Goal: Information Seeking & Learning: Learn about a topic

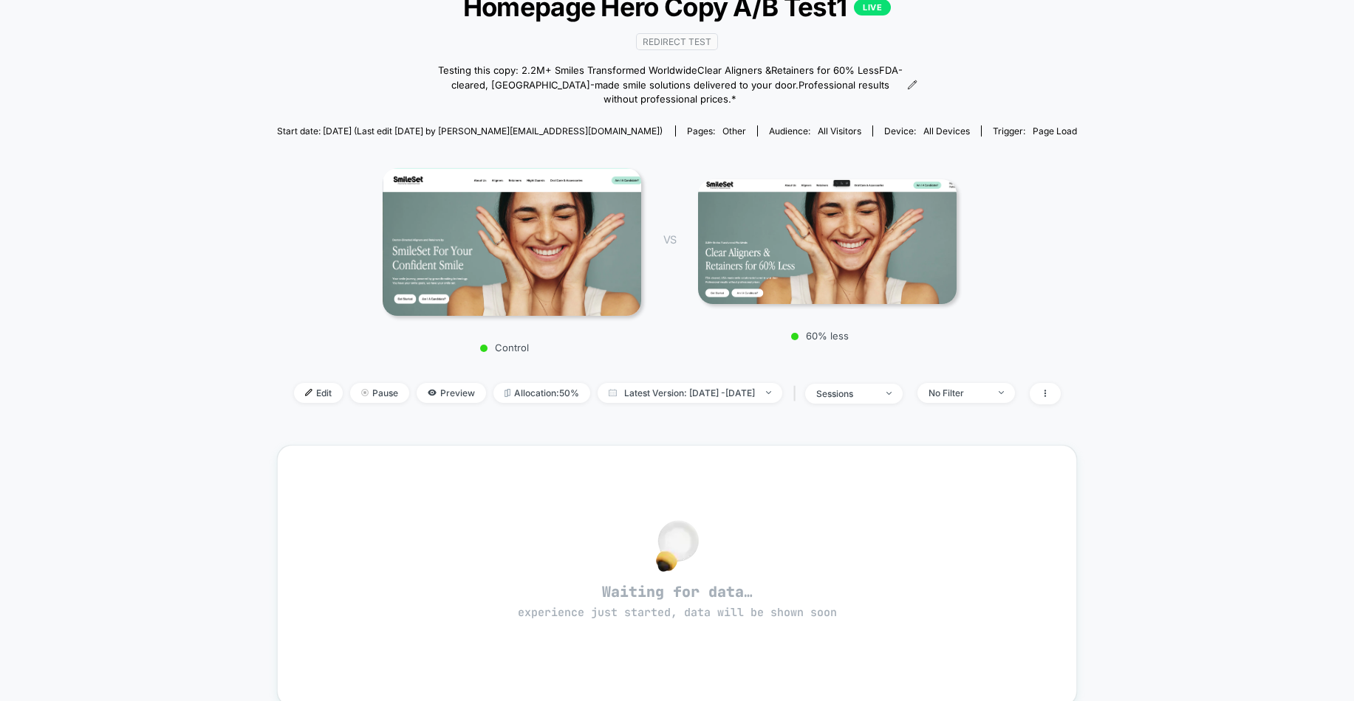
scroll to position [171, 0]
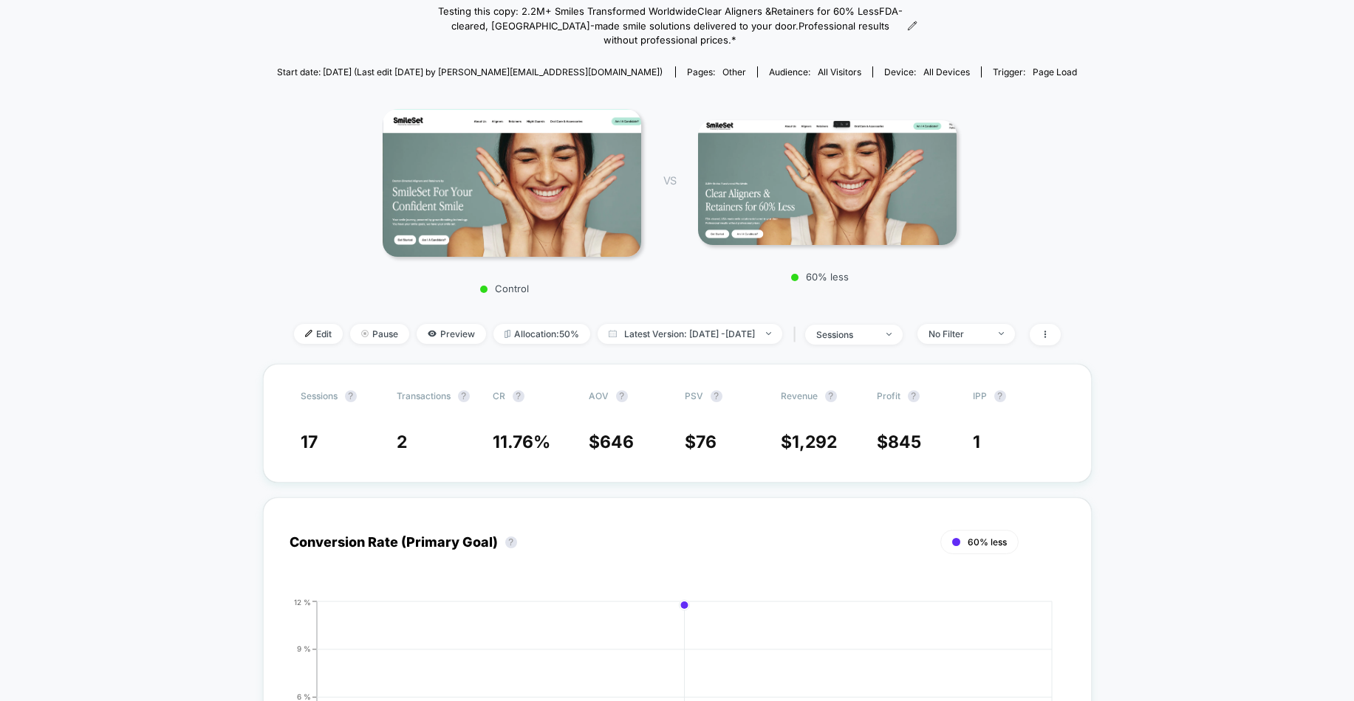
scroll to position [375, 0]
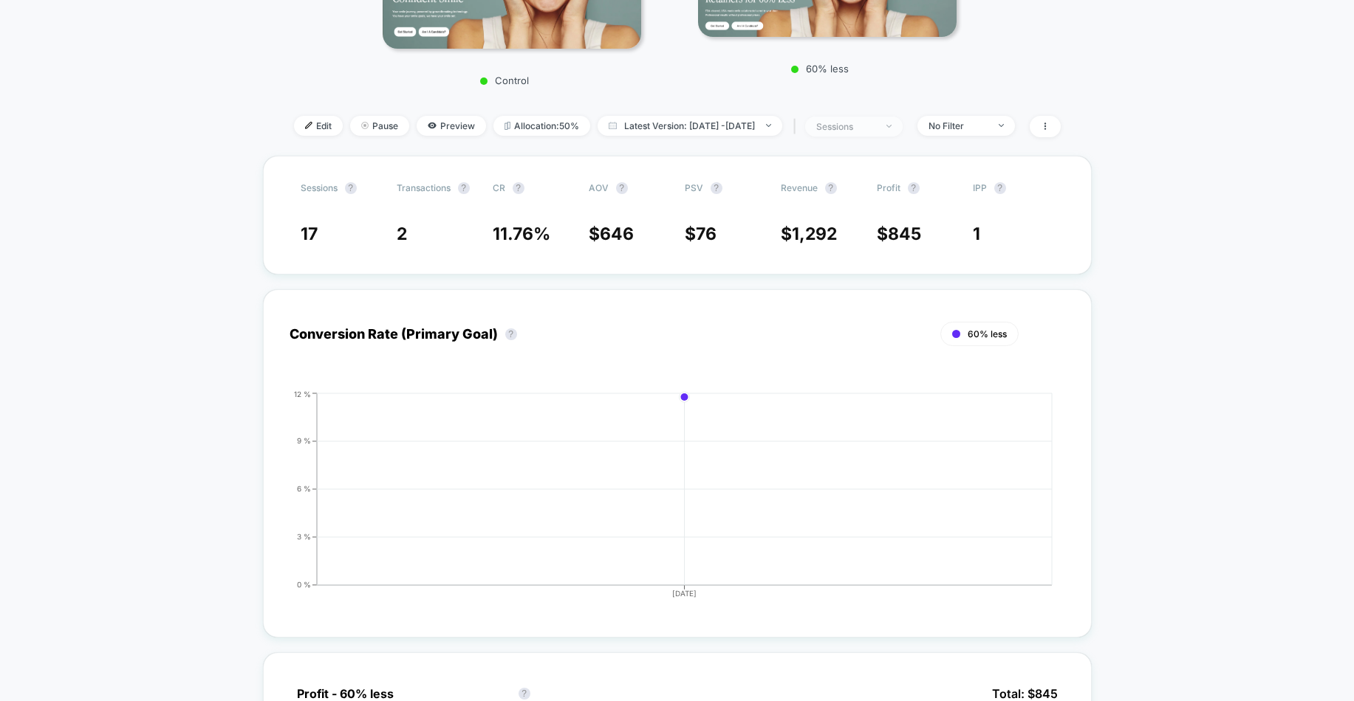
click at [875, 126] on div "sessions" at bounding box center [845, 126] width 59 height 11
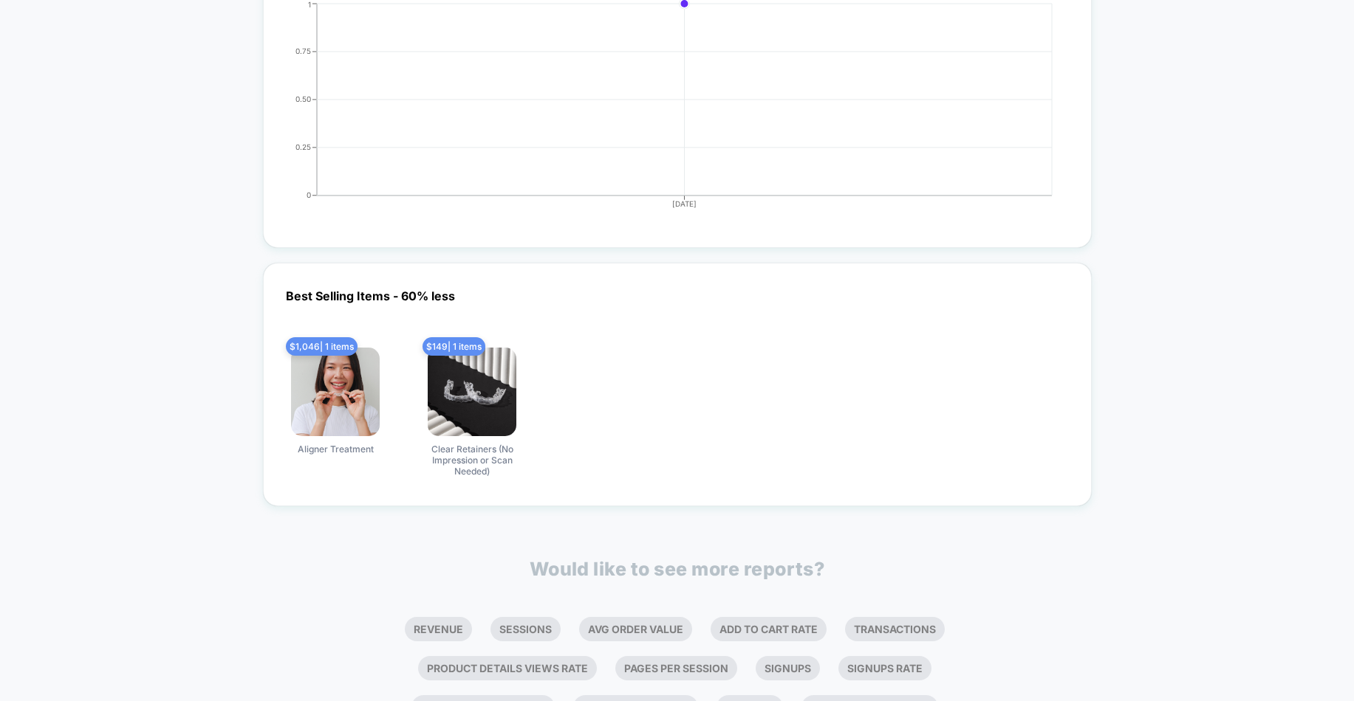
scroll to position [2228, 0]
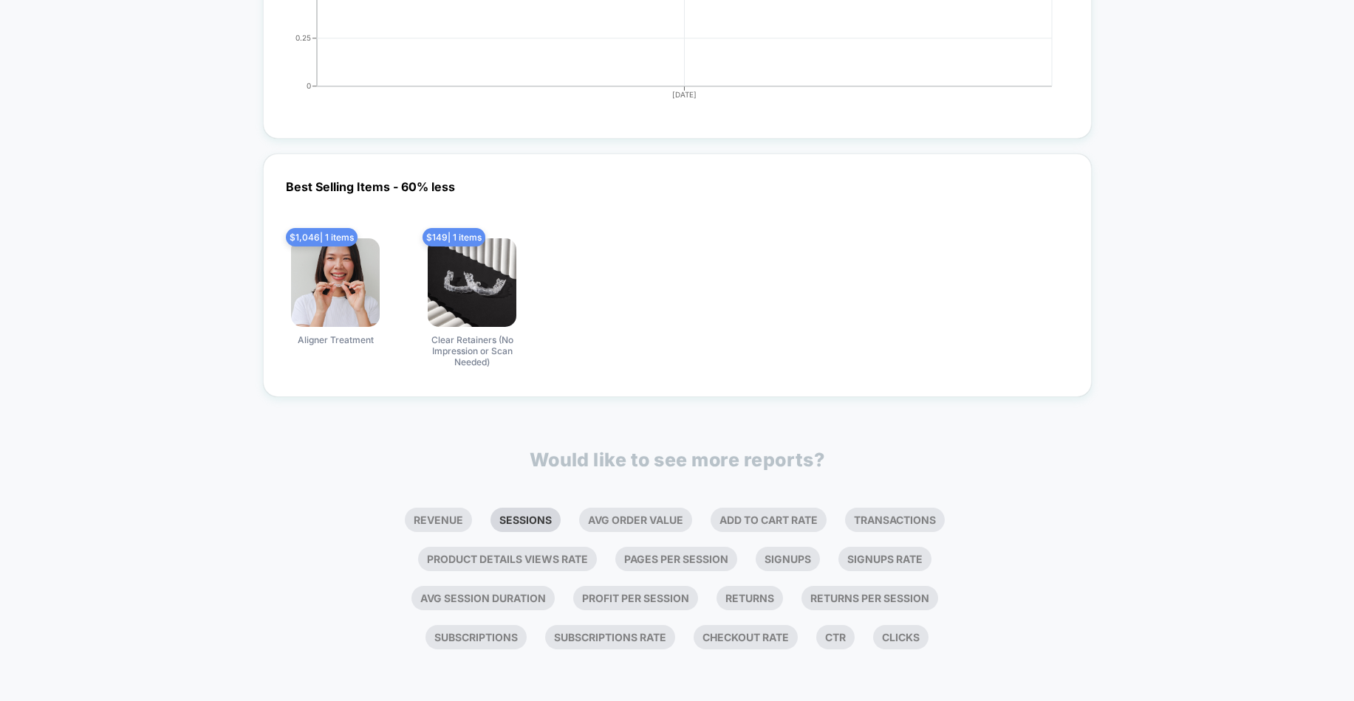
click at [521, 520] on li "Sessions" at bounding box center [525, 520] width 70 height 24
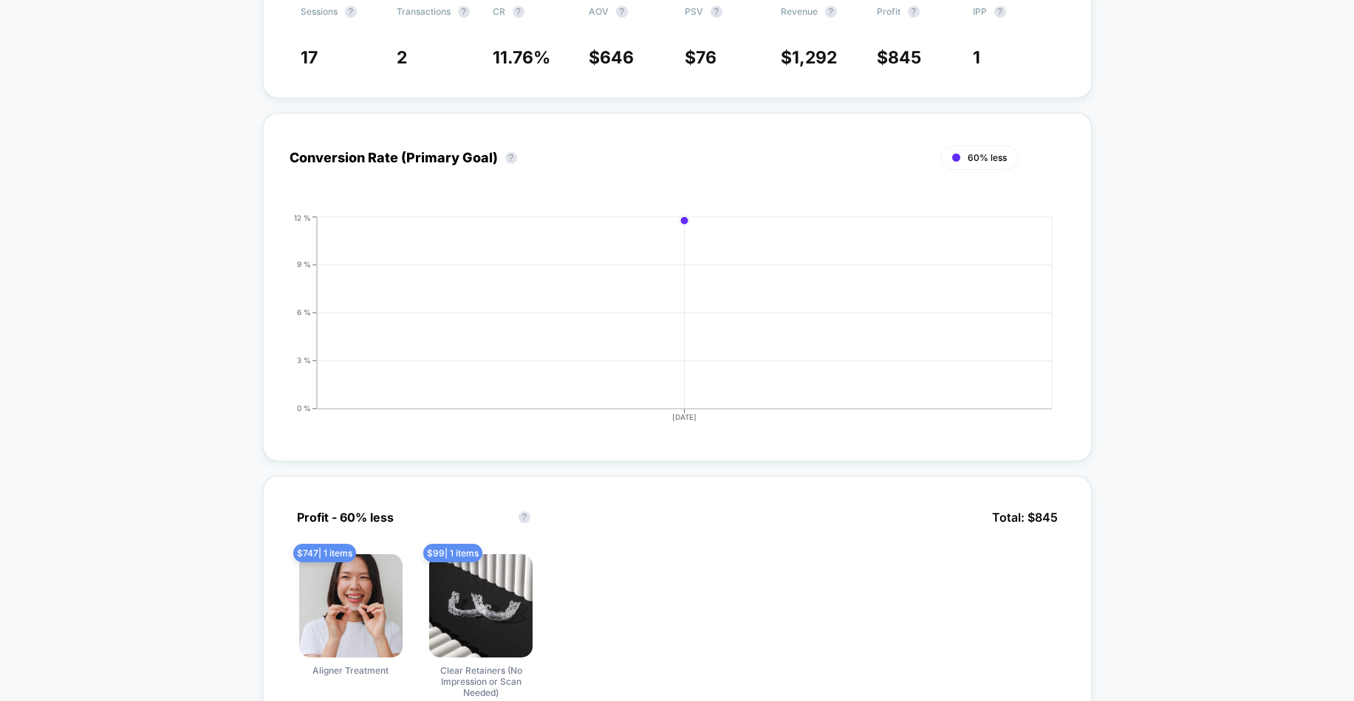
scroll to position [0, 0]
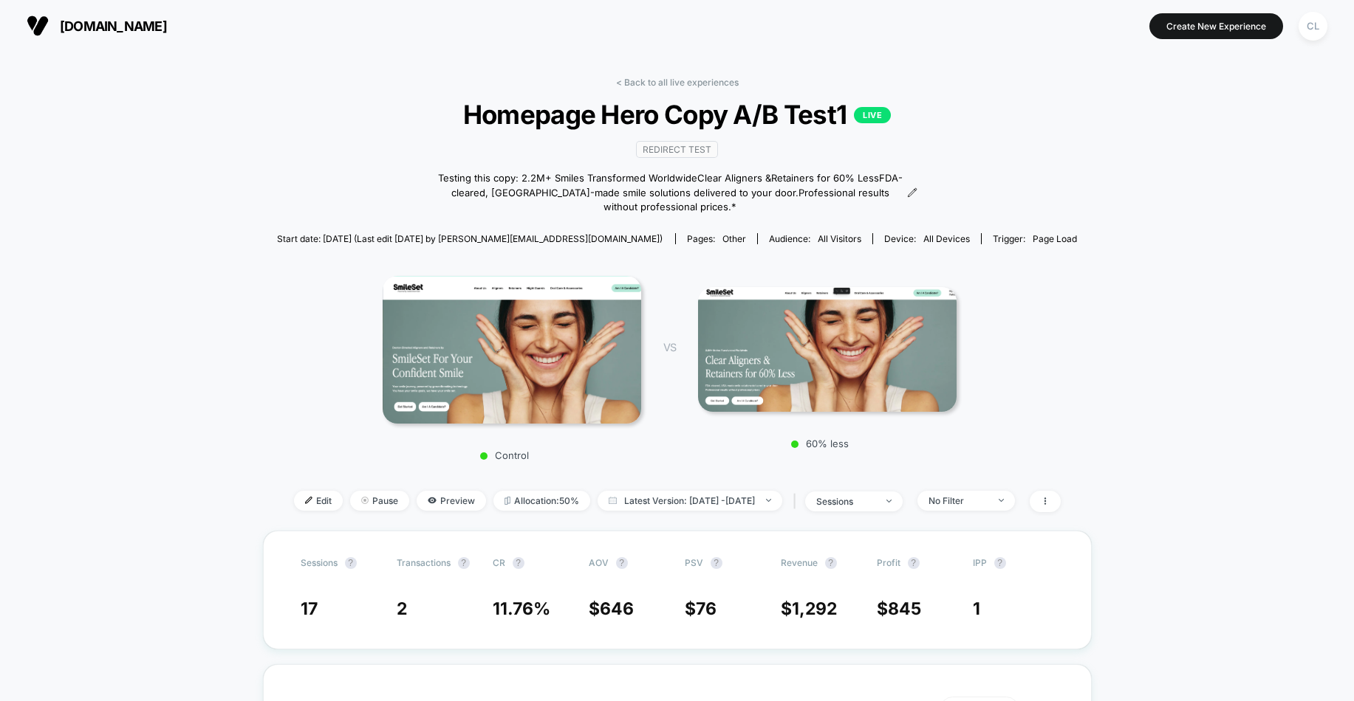
click at [531, 336] on img at bounding box center [511, 350] width 258 height 148
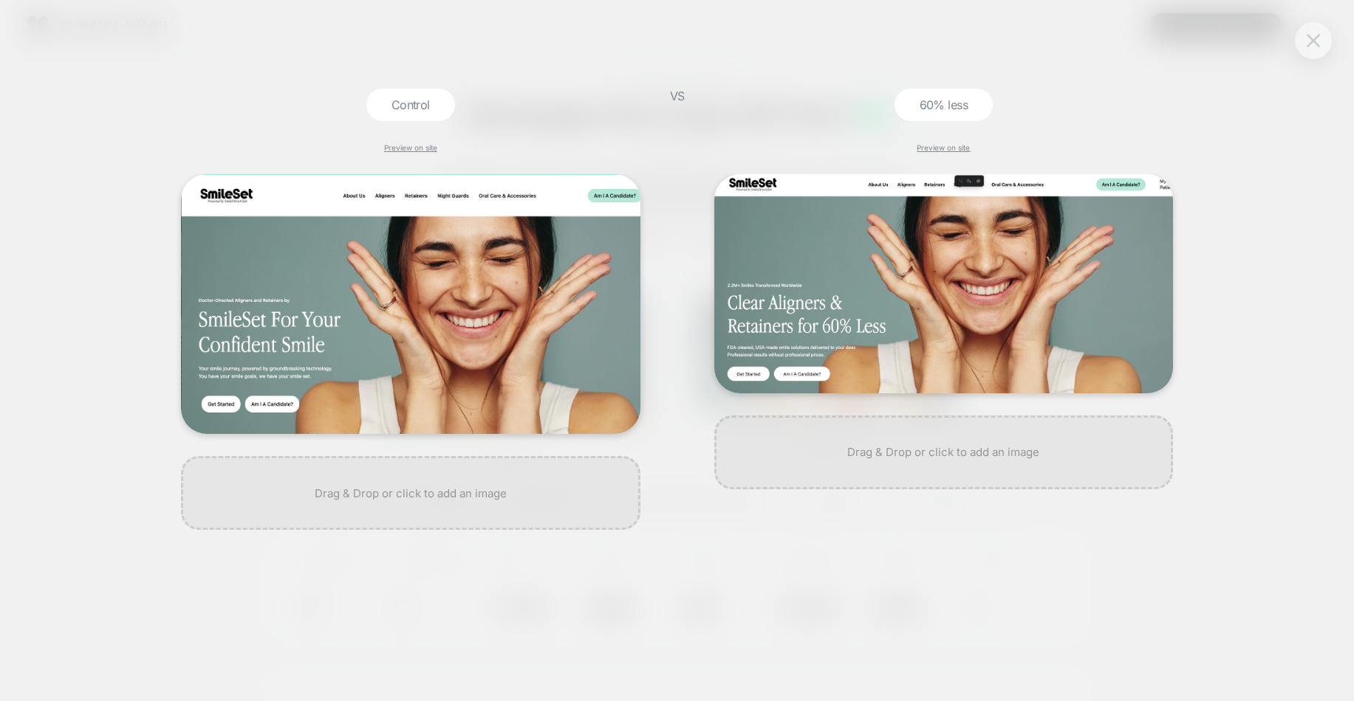
click at [1311, 31] on button at bounding box center [1313, 41] width 22 height 22
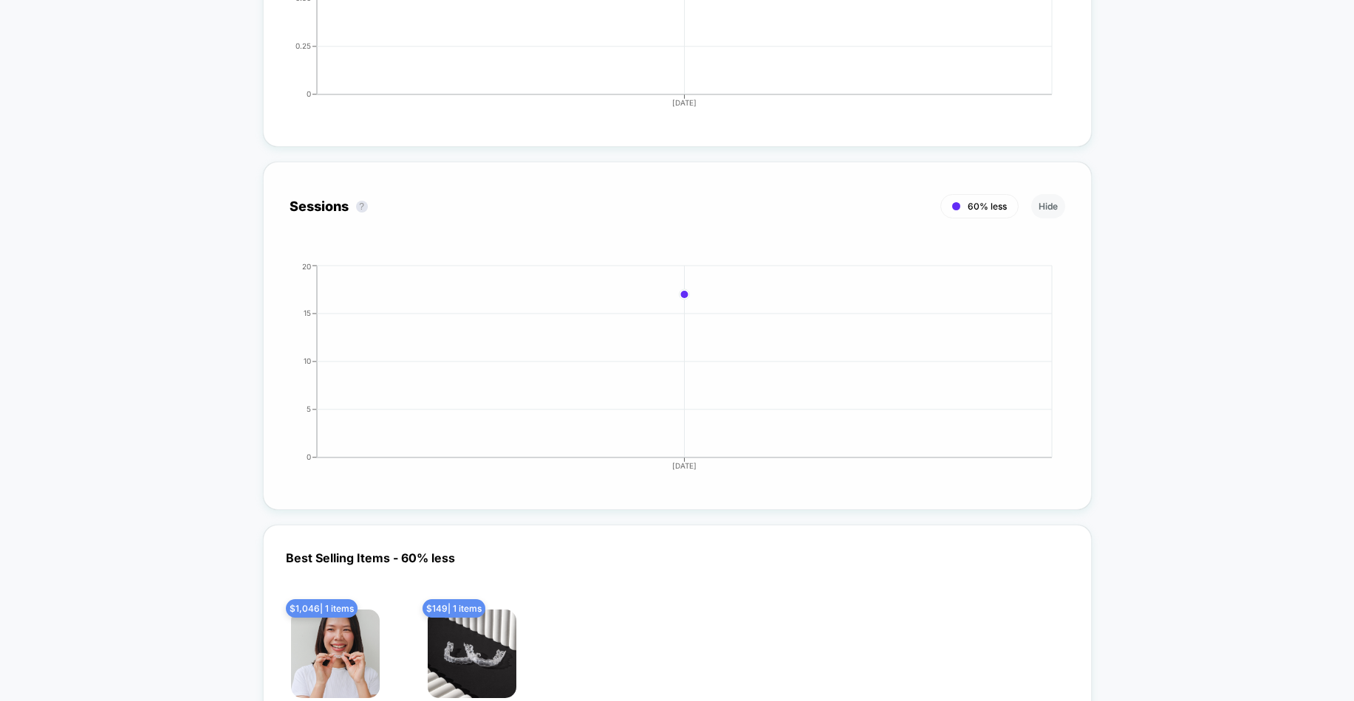
scroll to position [2591, 0]
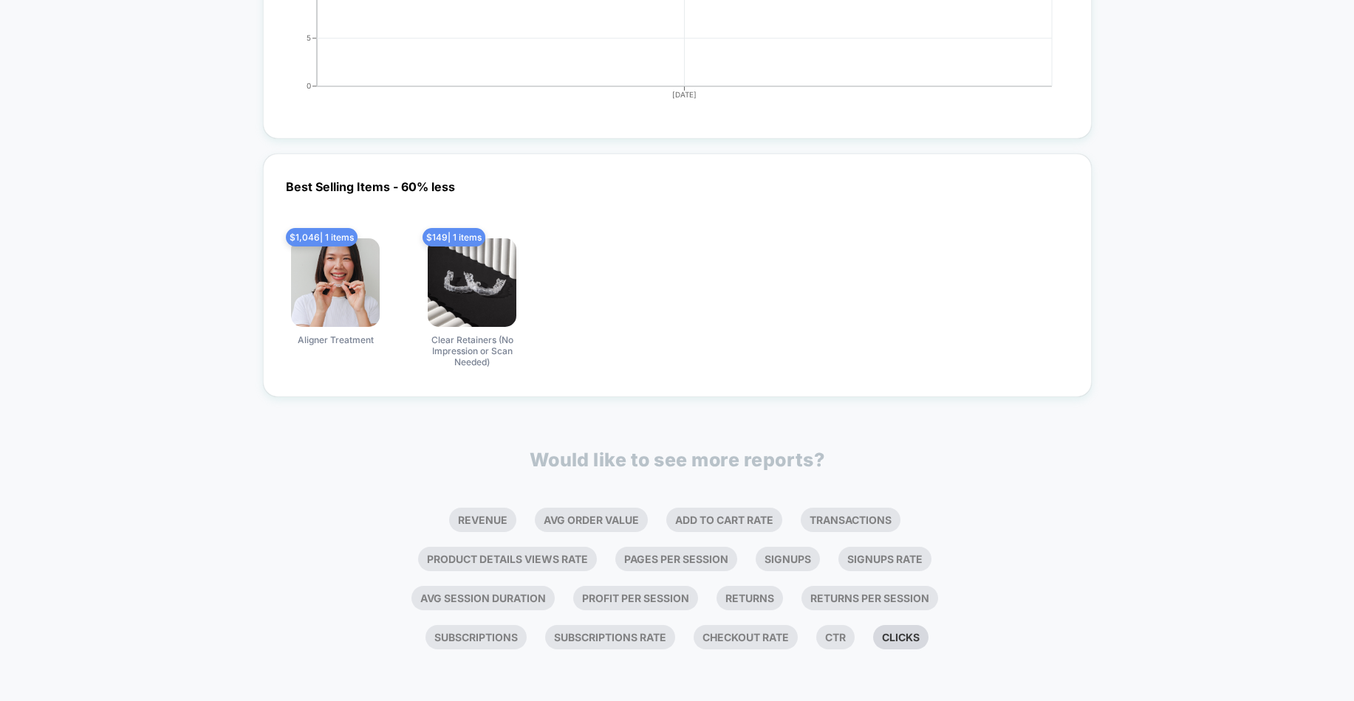
click at [891, 642] on li "Clicks" at bounding box center [900, 637] width 55 height 24
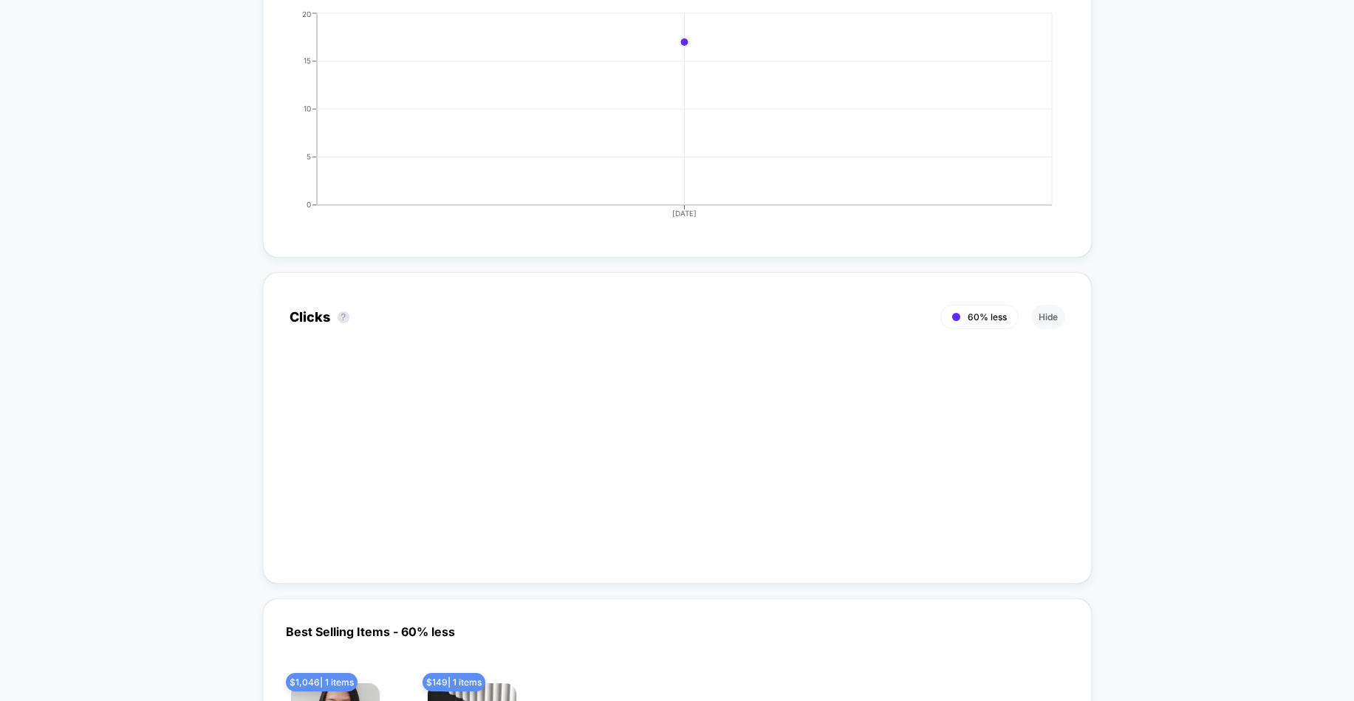
scroll to position [2706, 0]
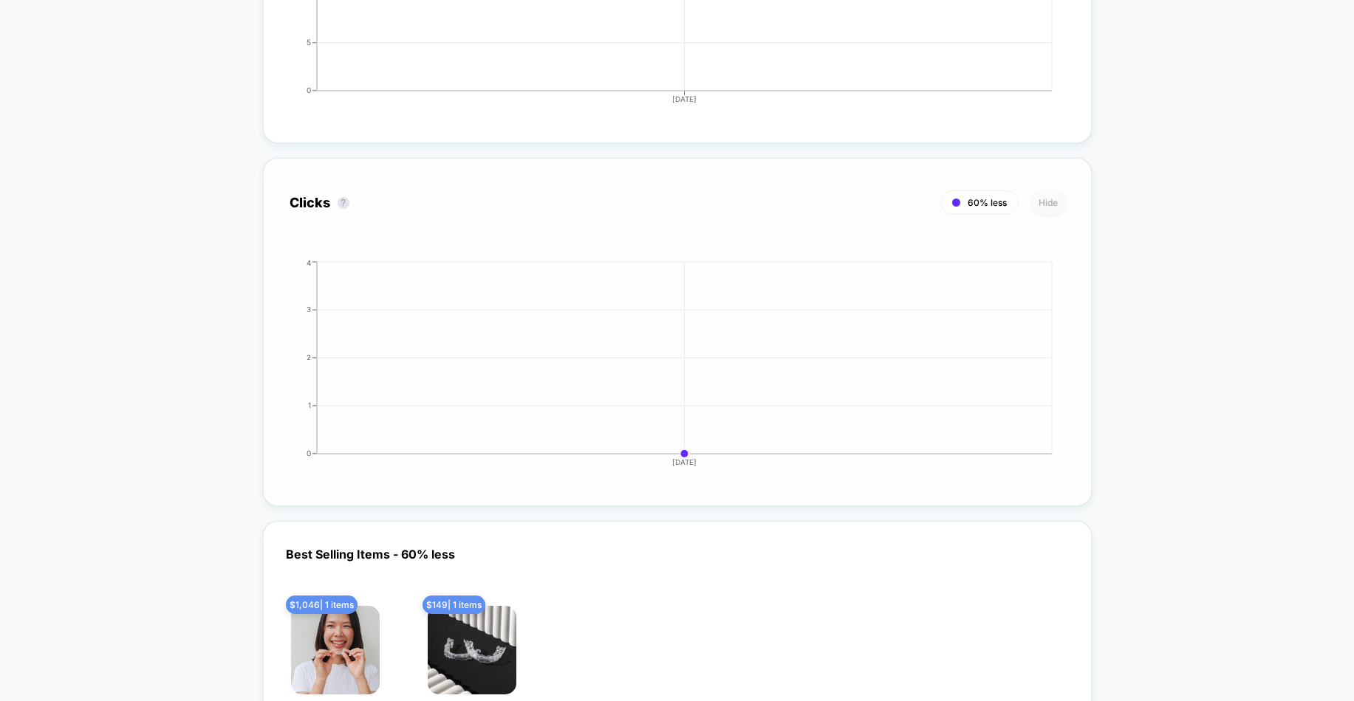
click at [1054, 201] on button "Hide" at bounding box center [1048, 203] width 34 height 24
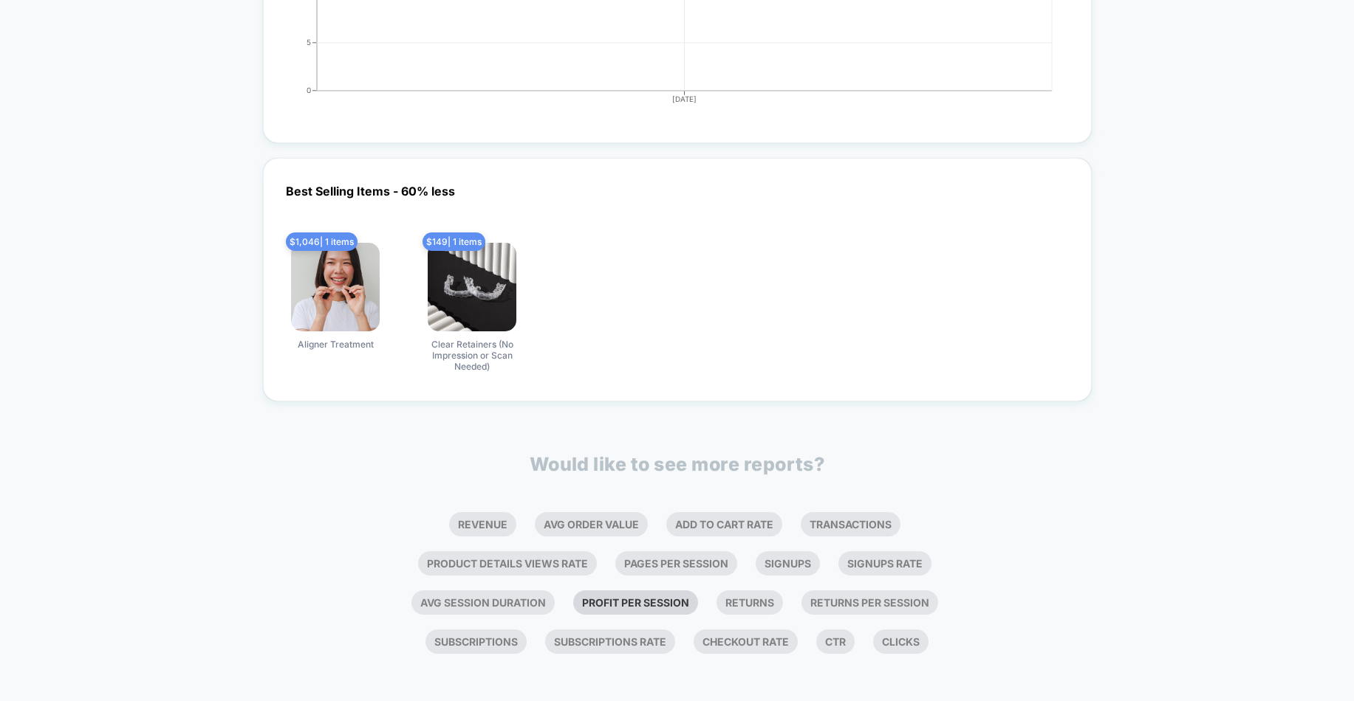
click at [611, 594] on li "Profit Per Session" at bounding box center [635, 603] width 125 height 24
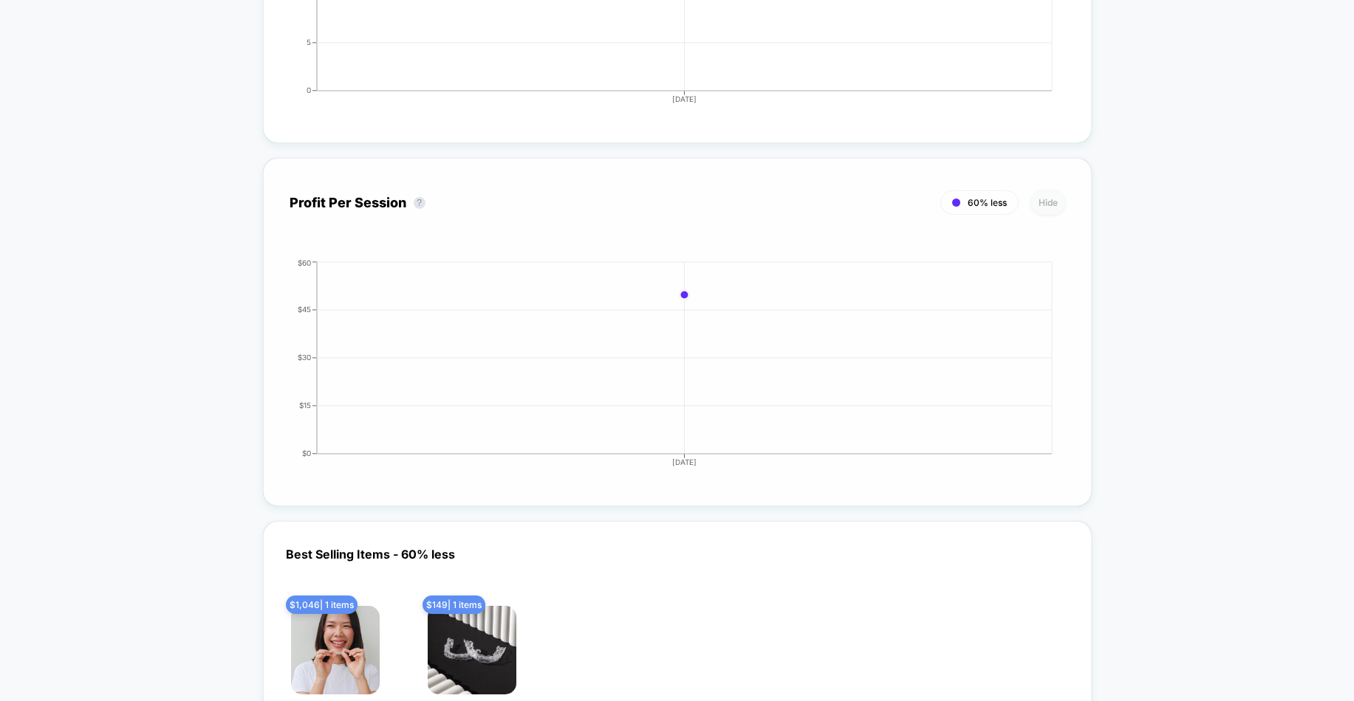
click at [1051, 202] on button "Hide" at bounding box center [1048, 203] width 34 height 24
click at [1037, 204] on button "Hide" at bounding box center [1048, 203] width 34 height 24
click at [1062, 200] on button "Hide" at bounding box center [1048, 203] width 34 height 24
click at [1048, 205] on button "Hide" at bounding box center [1048, 203] width 34 height 24
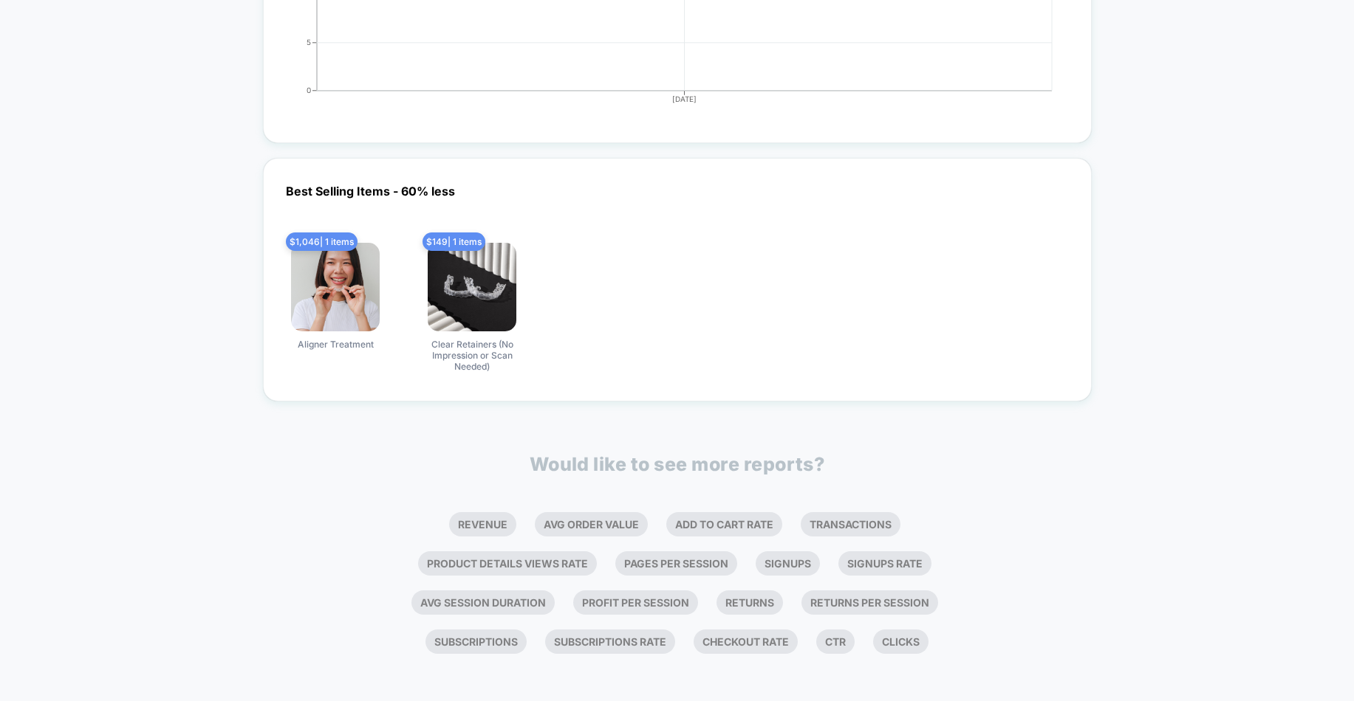
scroll to position [2591, 0]
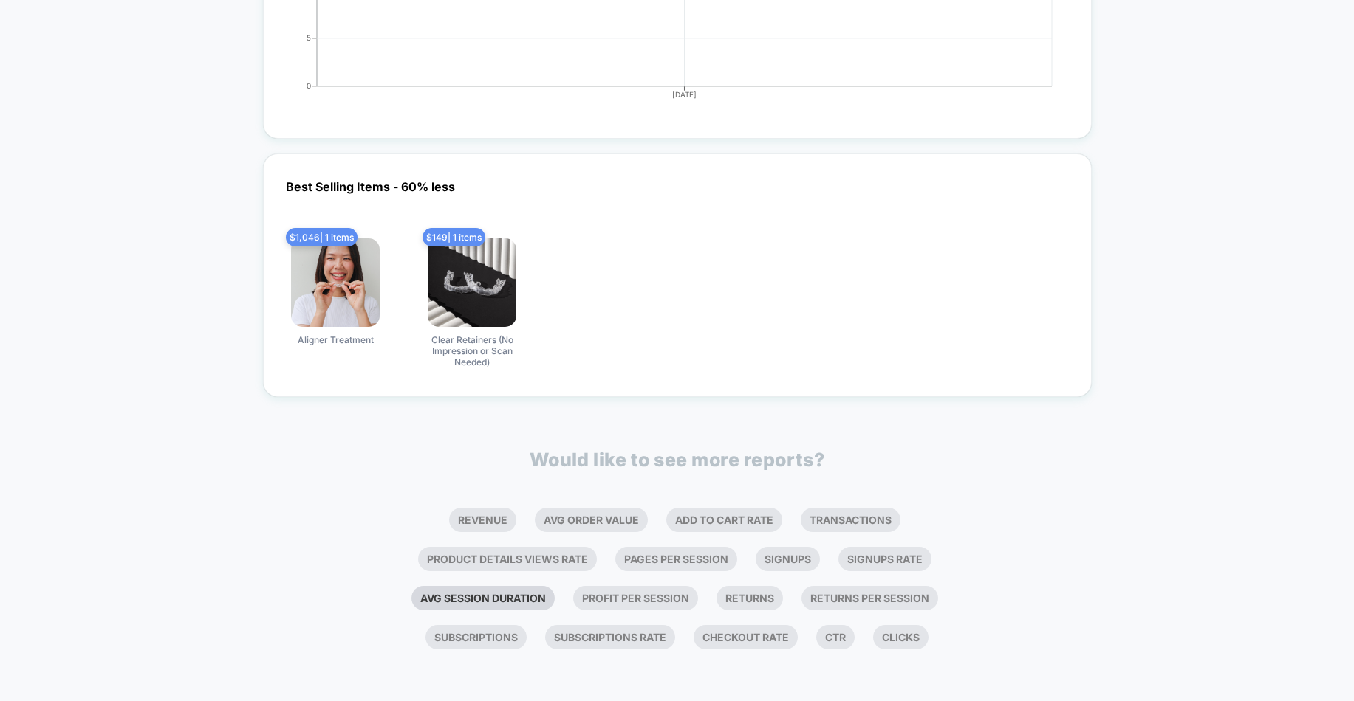
click at [507, 601] on li "Avg Session Duration" at bounding box center [482, 598] width 143 height 24
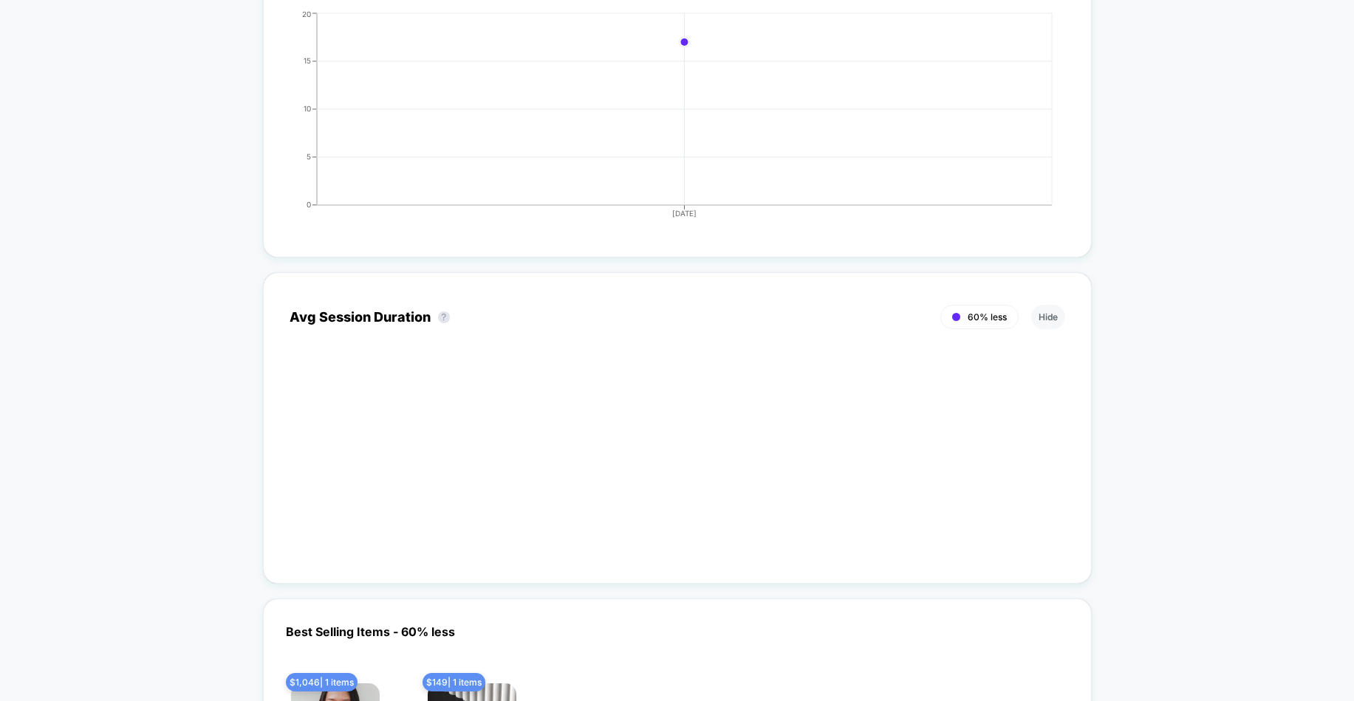
scroll to position [2706, 0]
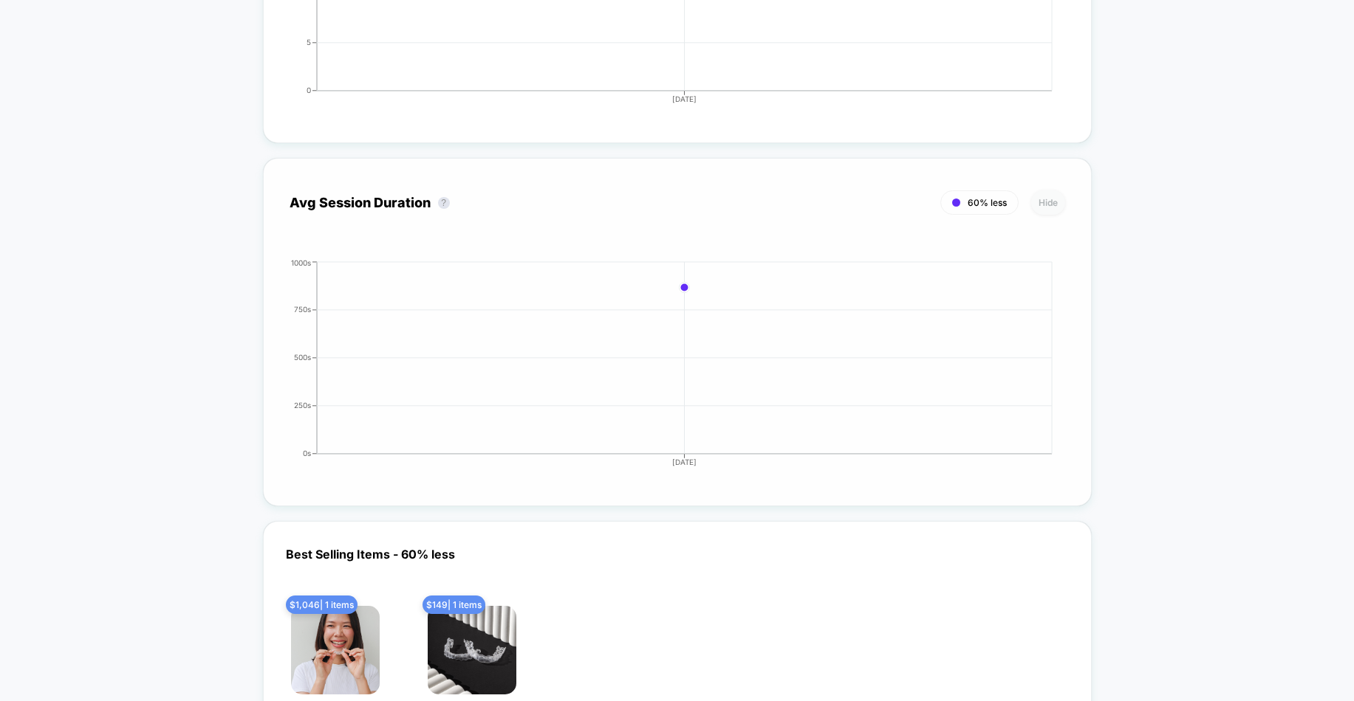
click at [1049, 203] on button "Hide" at bounding box center [1048, 203] width 34 height 24
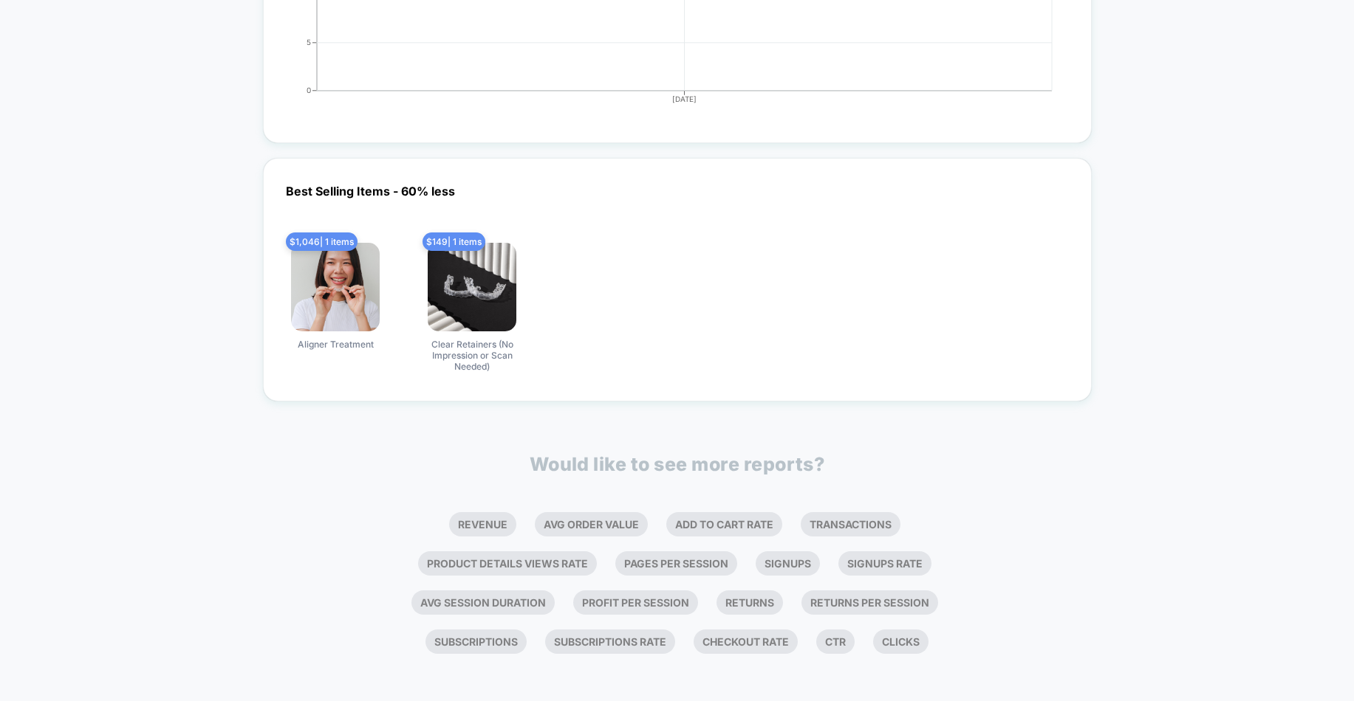
scroll to position [2591, 0]
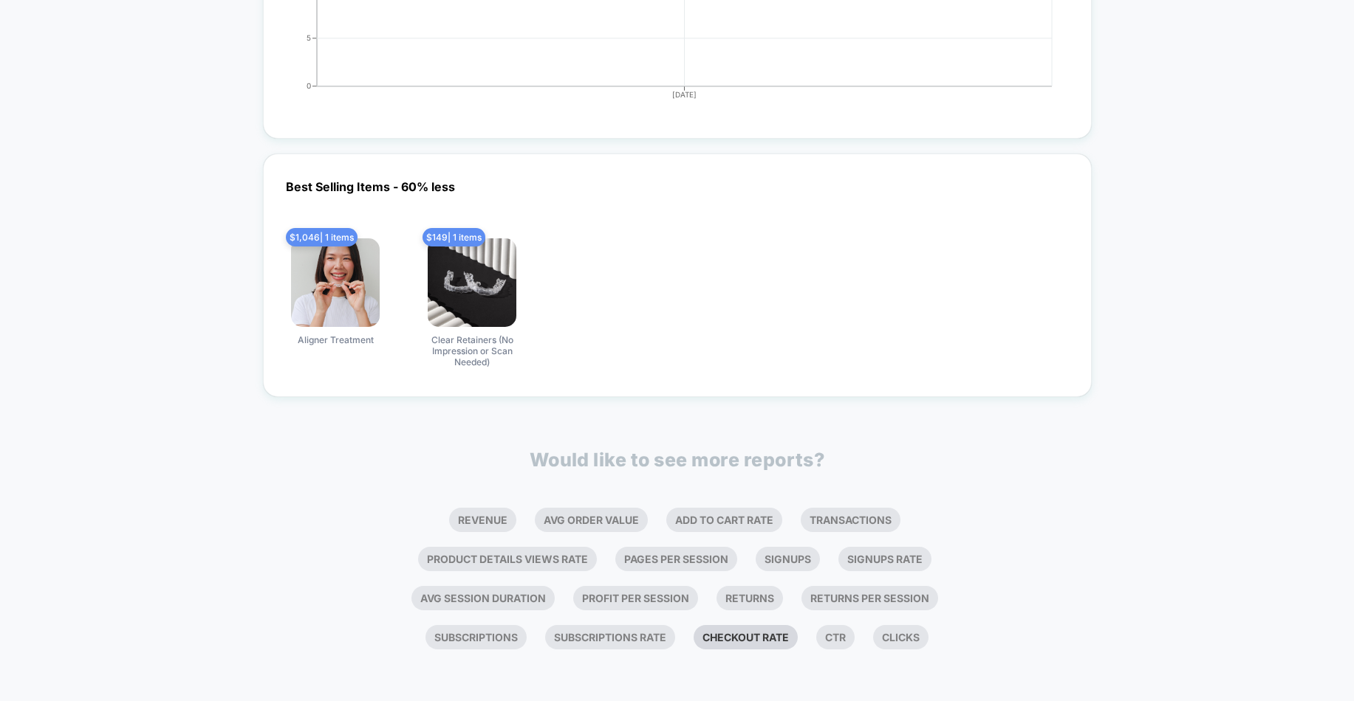
click at [756, 644] on li "Checkout Rate" at bounding box center [745, 637] width 104 height 24
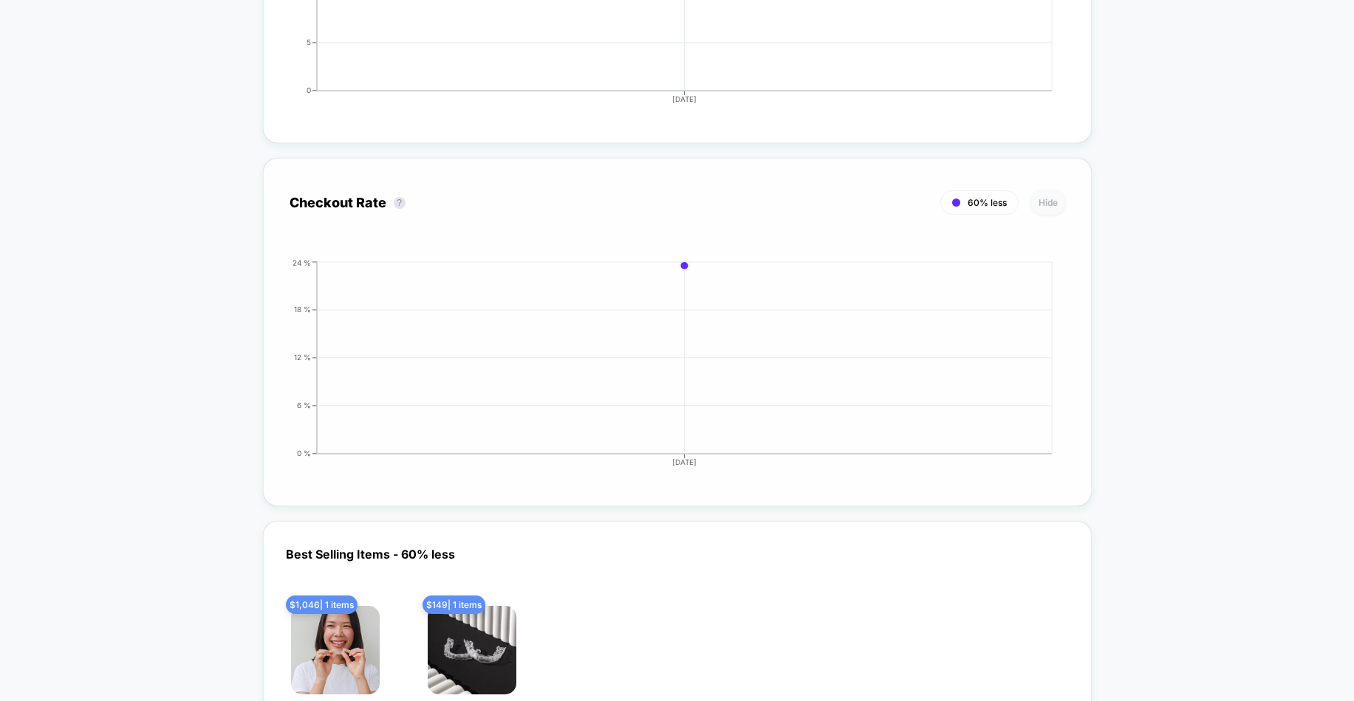
click at [1046, 192] on button "Hide" at bounding box center [1048, 203] width 34 height 24
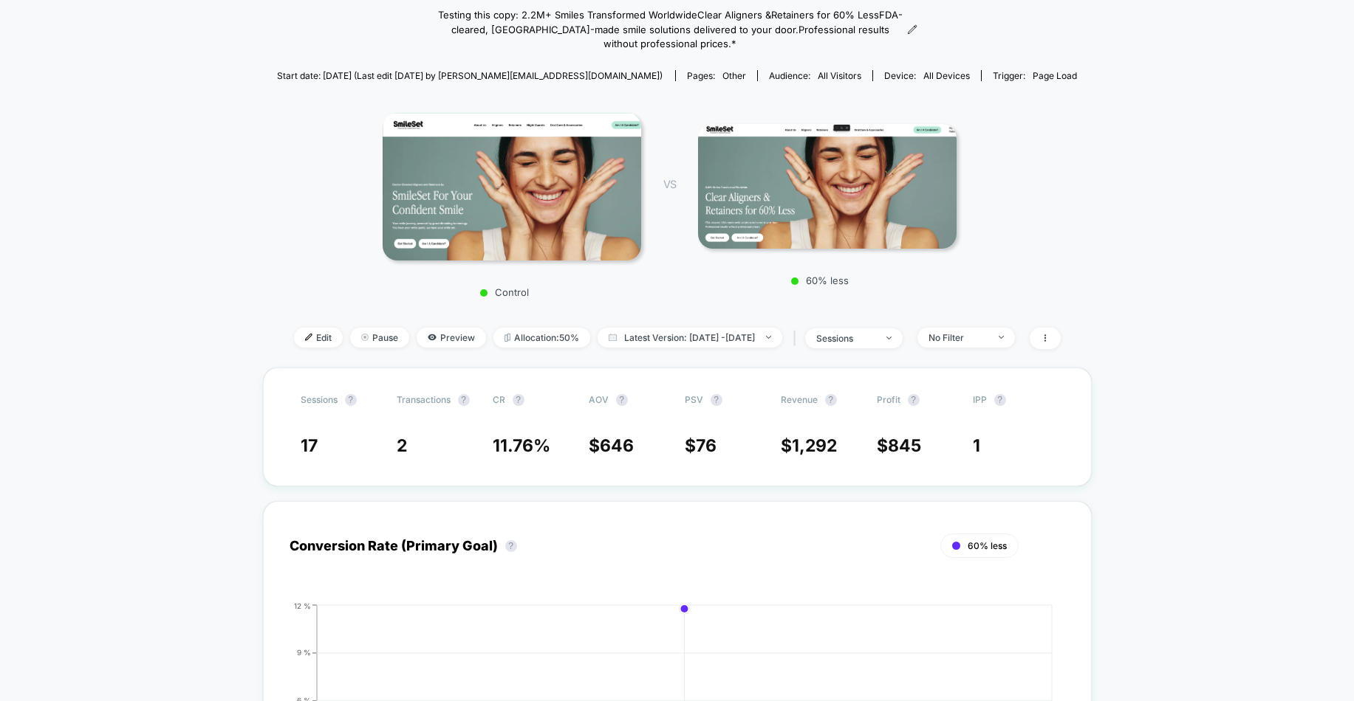
scroll to position [0, 0]
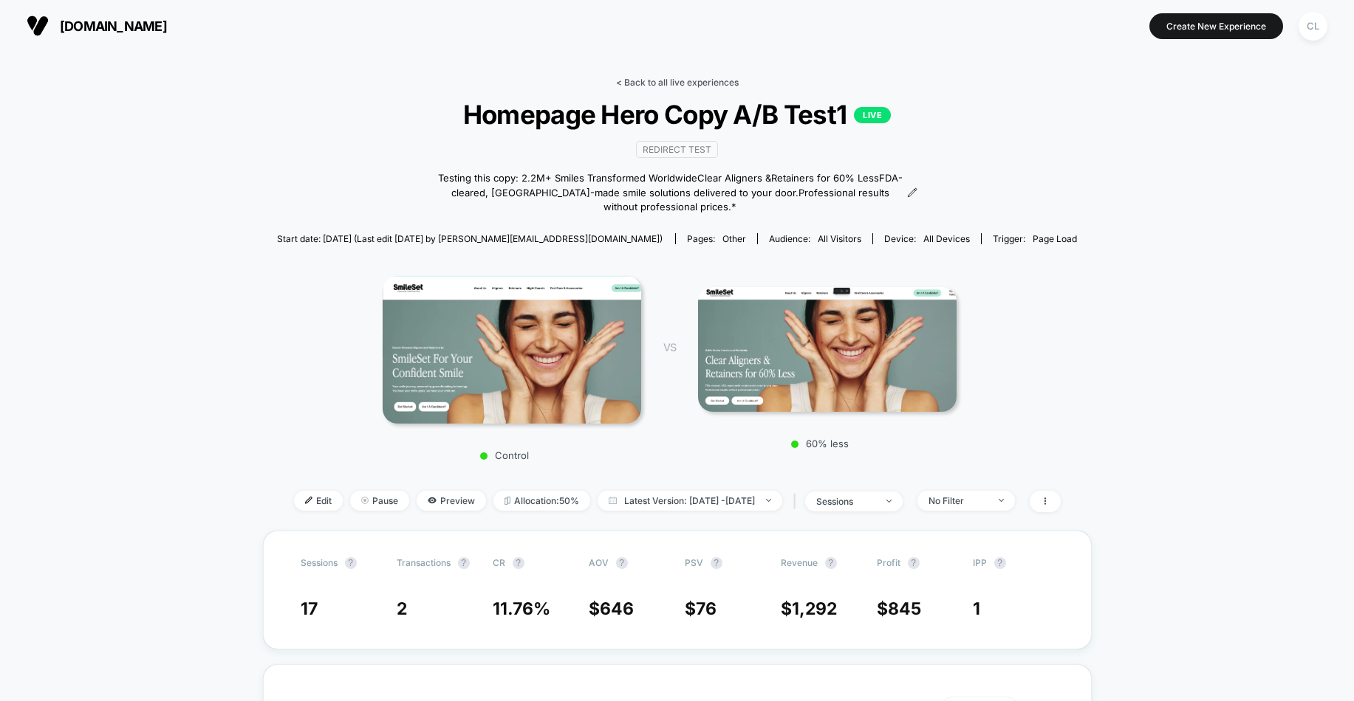
click at [659, 78] on link "< Back to all live experiences" at bounding box center [677, 82] width 123 height 11
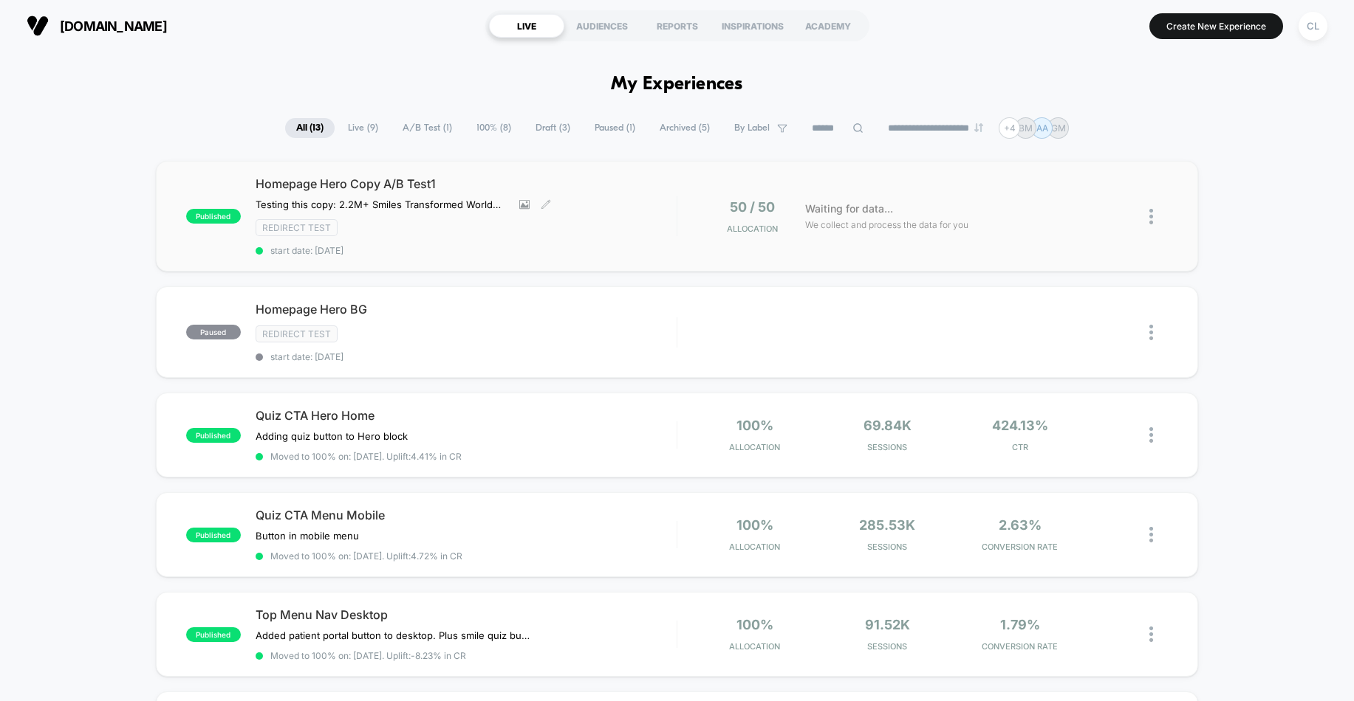
click at [410, 235] on div "Redirect Test" at bounding box center [465, 227] width 421 height 17
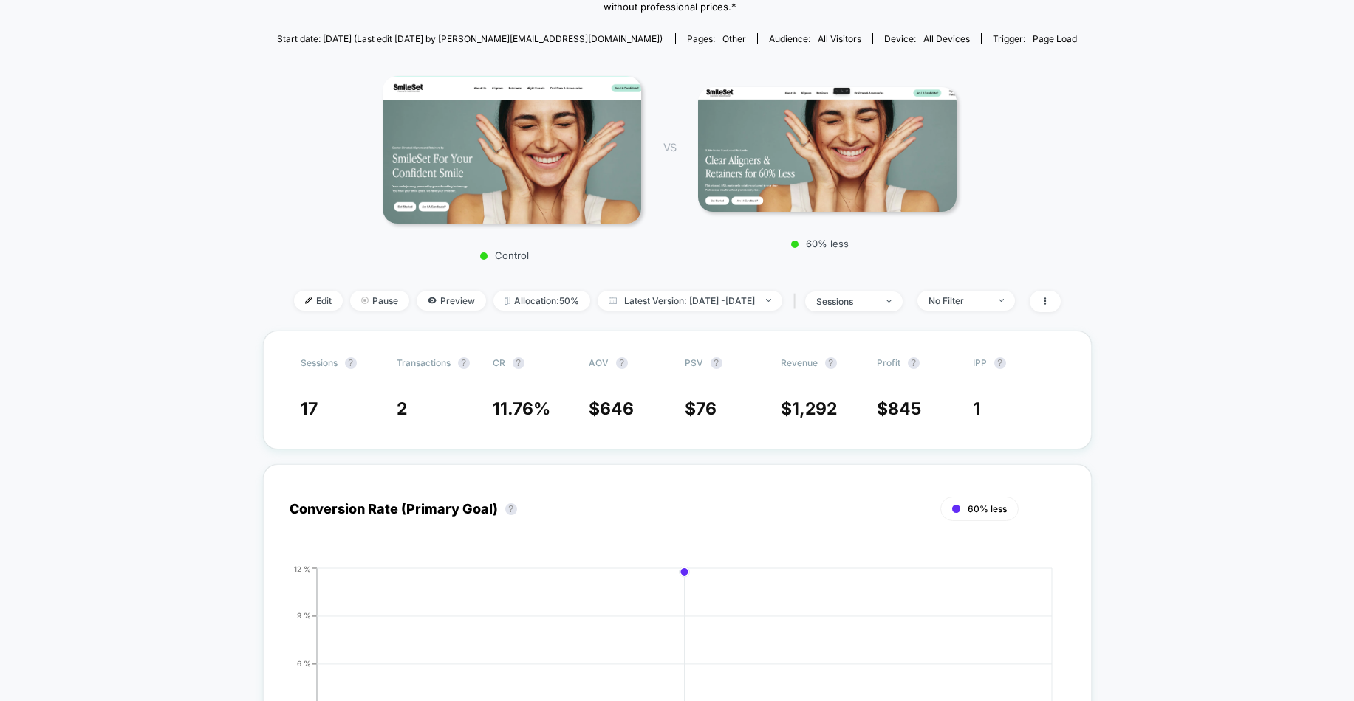
scroll to position [116, 0]
